Goal: Communication & Community: Answer question/provide support

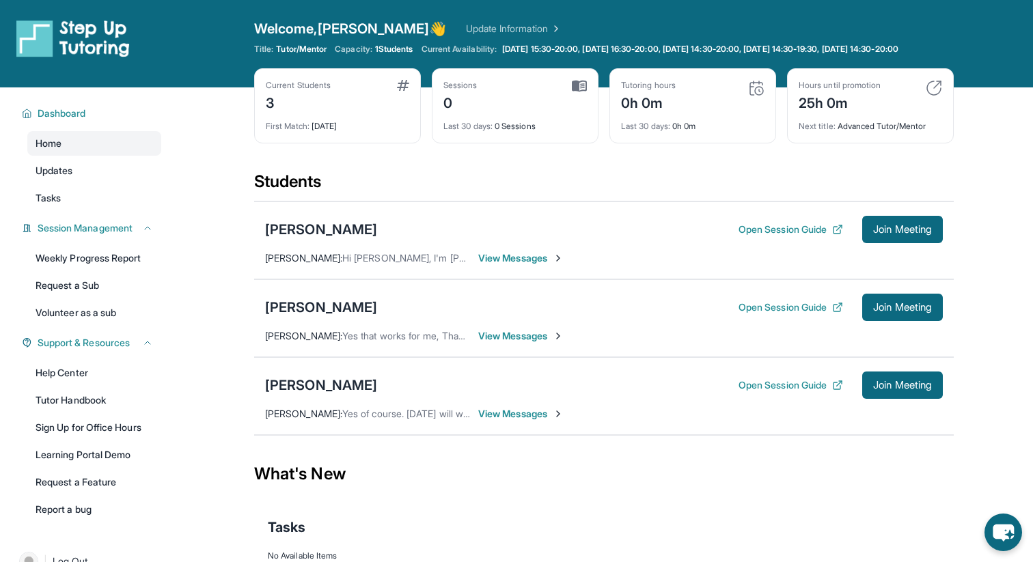
click at [536, 421] on span "View Messages" at bounding box center [520, 414] width 85 height 14
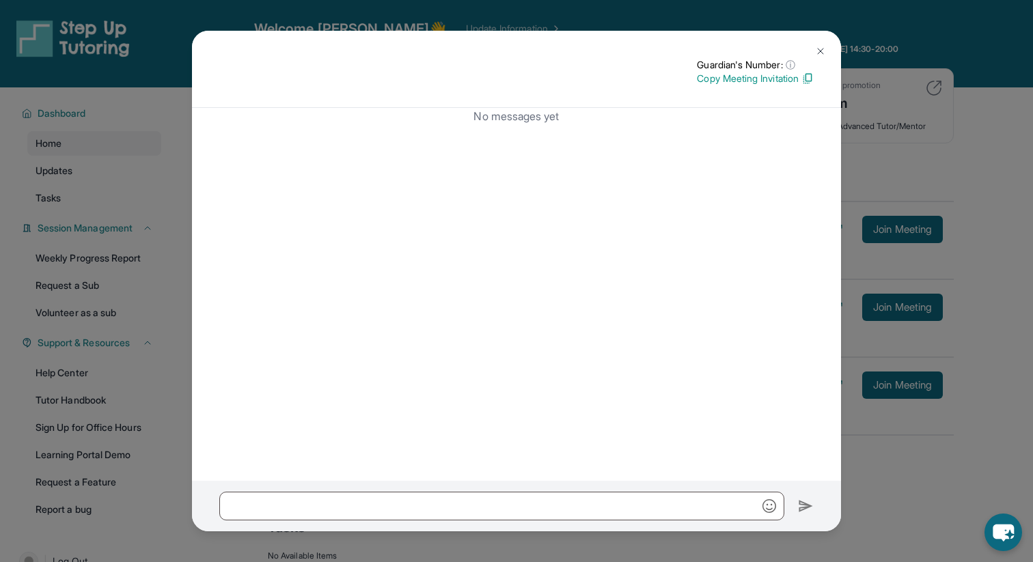
click at [818, 51] on img at bounding box center [820, 51] width 11 height 11
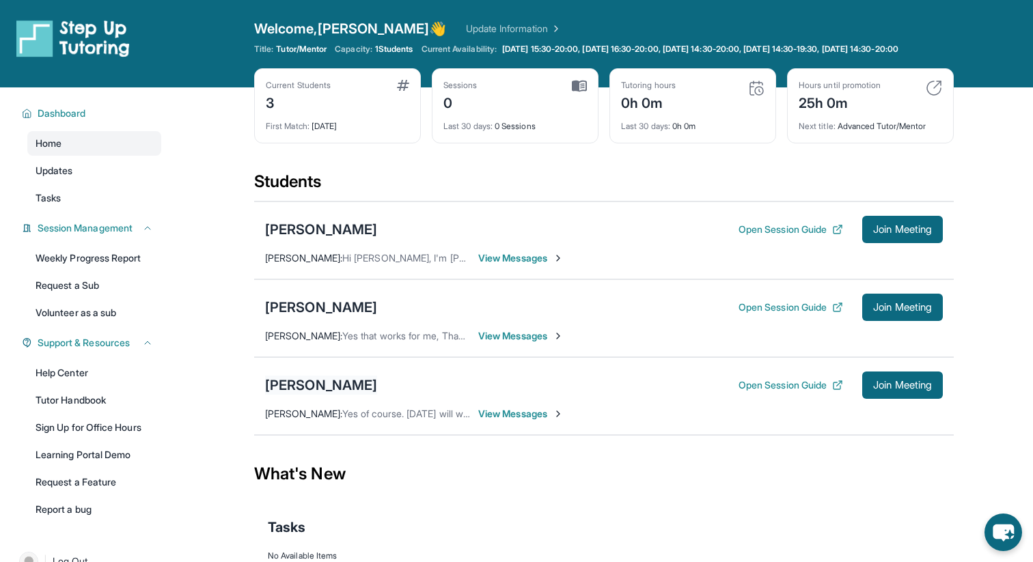
click at [326, 391] on div "[PERSON_NAME]" at bounding box center [321, 385] width 112 height 19
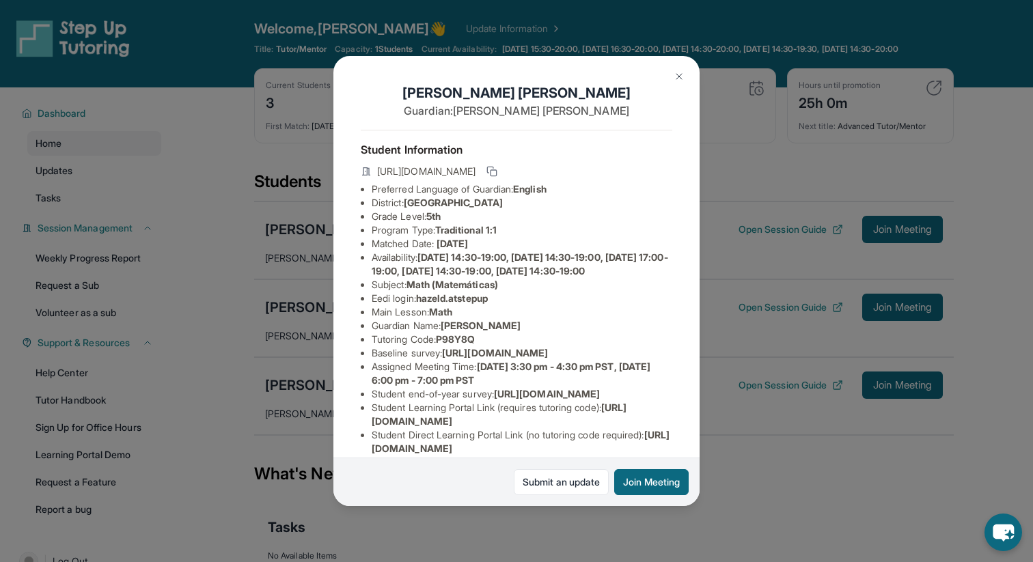
click at [678, 72] on img at bounding box center [679, 76] width 11 height 11
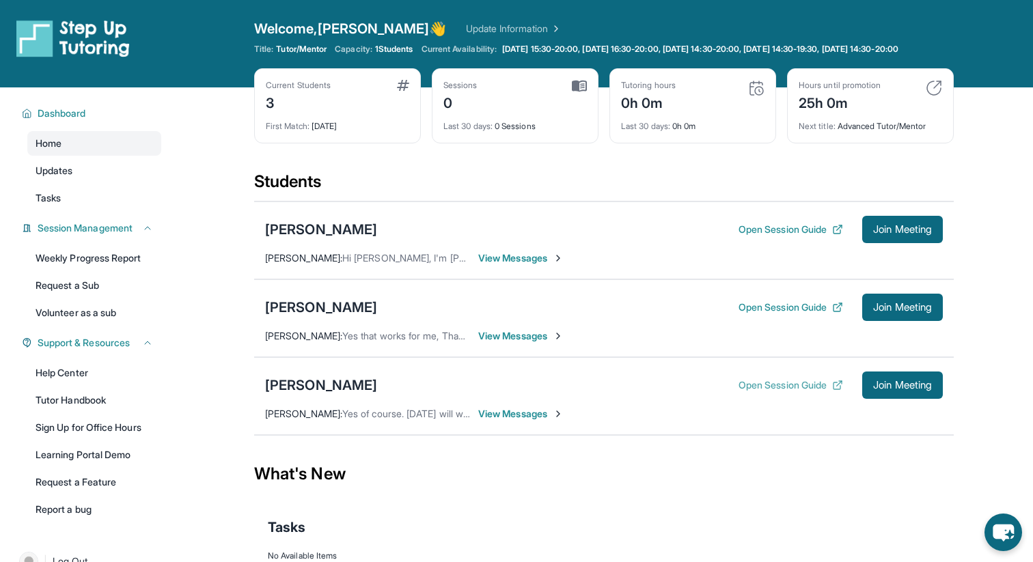
click at [832, 391] on icon at bounding box center [837, 385] width 11 height 11
click at [110, 183] on link "Updates" at bounding box center [94, 170] width 134 height 25
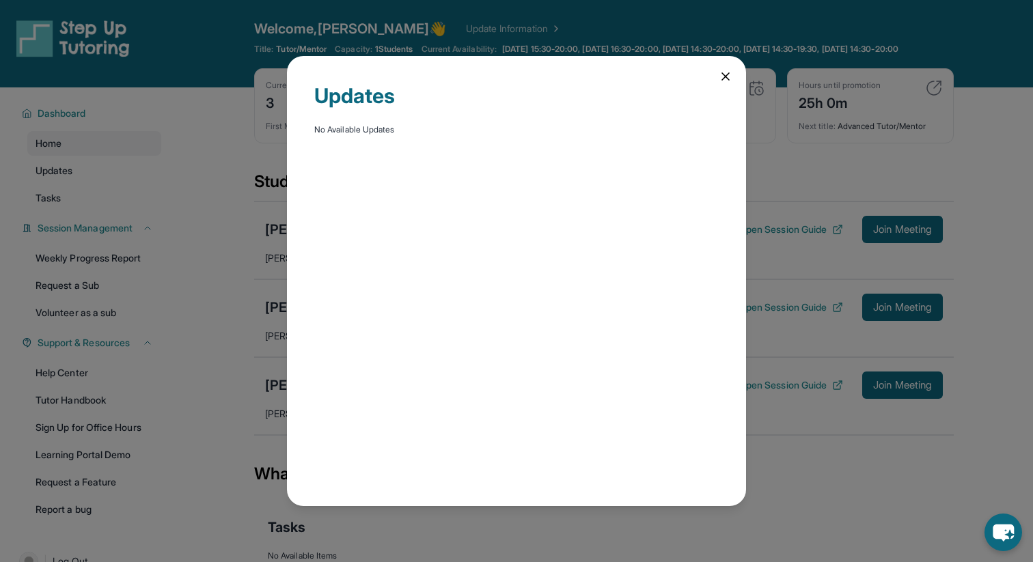
click at [719, 76] on icon at bounding box center [726, 77] width 14 height 14
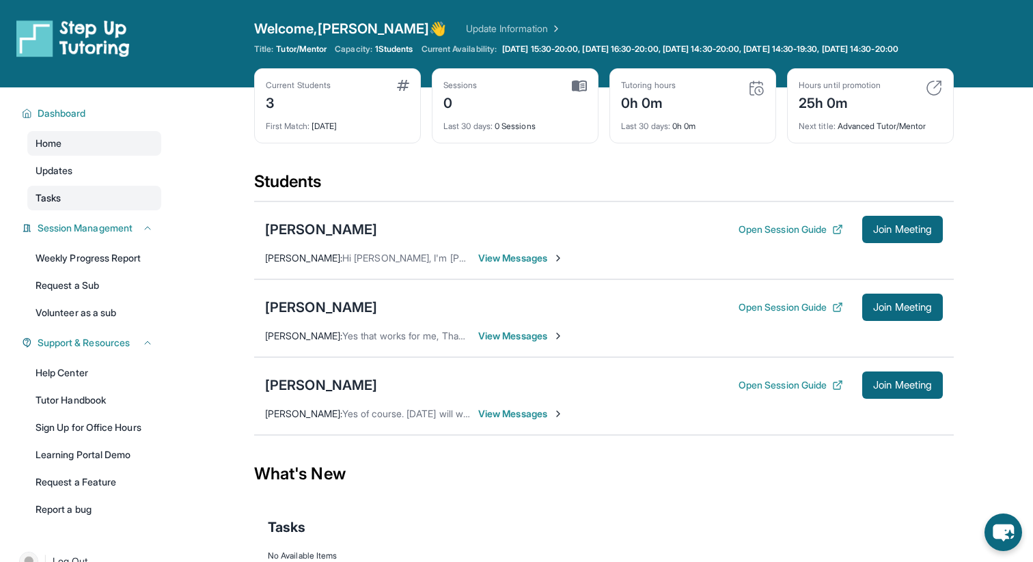
click at [97, 210] on link "Tasks" at bounding box center [94, 198] width 134 height 25
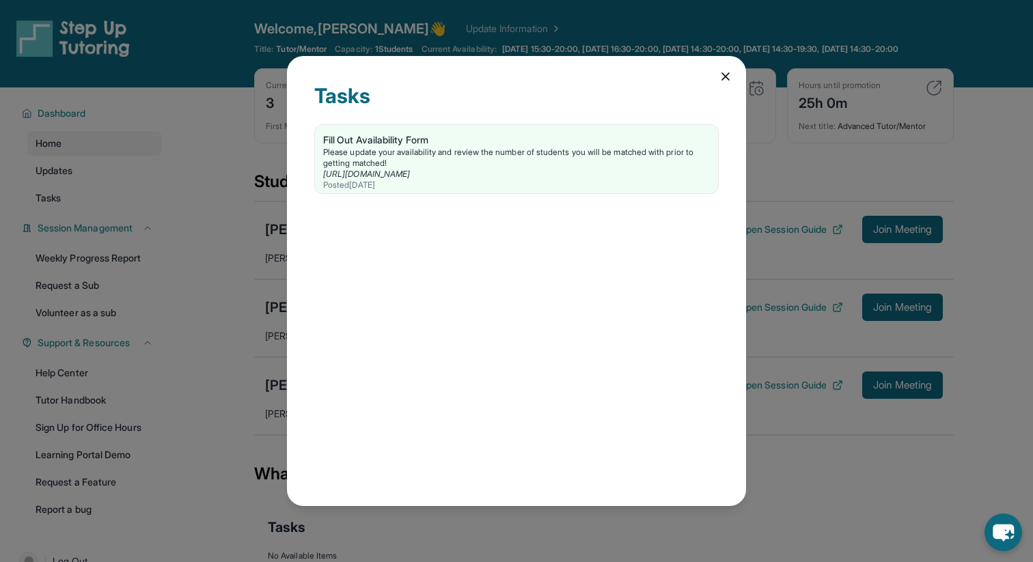
click at [724, 79] on icon at bounding box center [726, 77] width 14 height 14
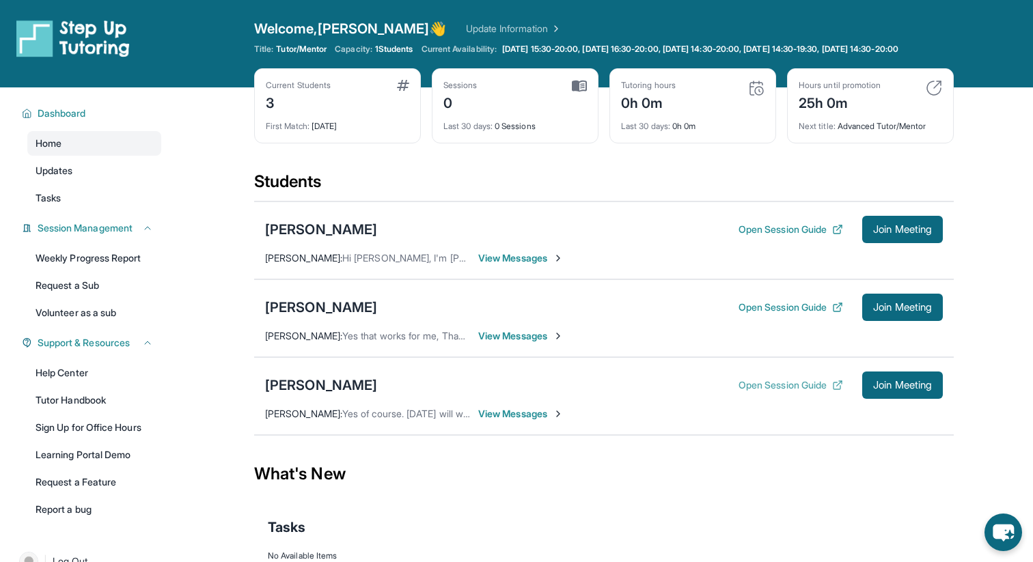
click at [803, 392] on button "Open Session Guide" at bounding box center [790, 385] width 105 height 14
